Goal: Entertainment & Leisure: Consume media (video, audio)

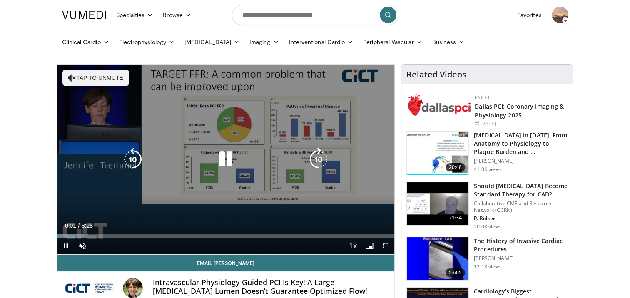
click at [224, 161] on icon "Video Player" at bounding box center [225, 159] width 23 height 23
click at [104, 77] on button "Tap to unmute" at bounding box center [95, 78] width 67 height 17
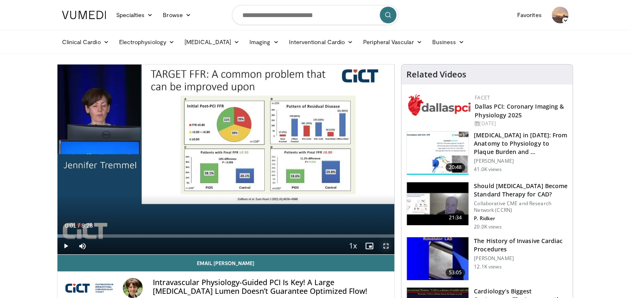
click at [384, 247] on span "Video Player" at bounding box center [386, 246] width 17 height 17
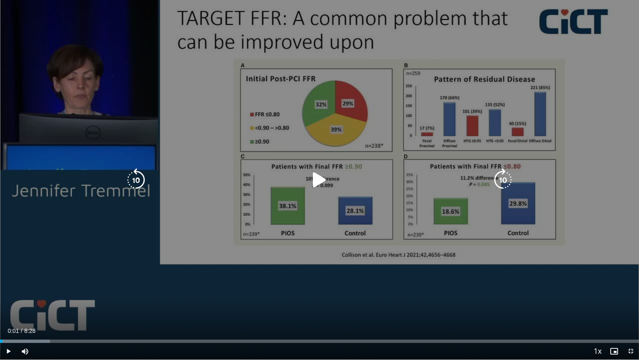
click at [318, 175] on icon "Video Player" at bounding box center [319, 179] width 23 height 23
